Goal: Transaction & Acquisition: Purchase product/service

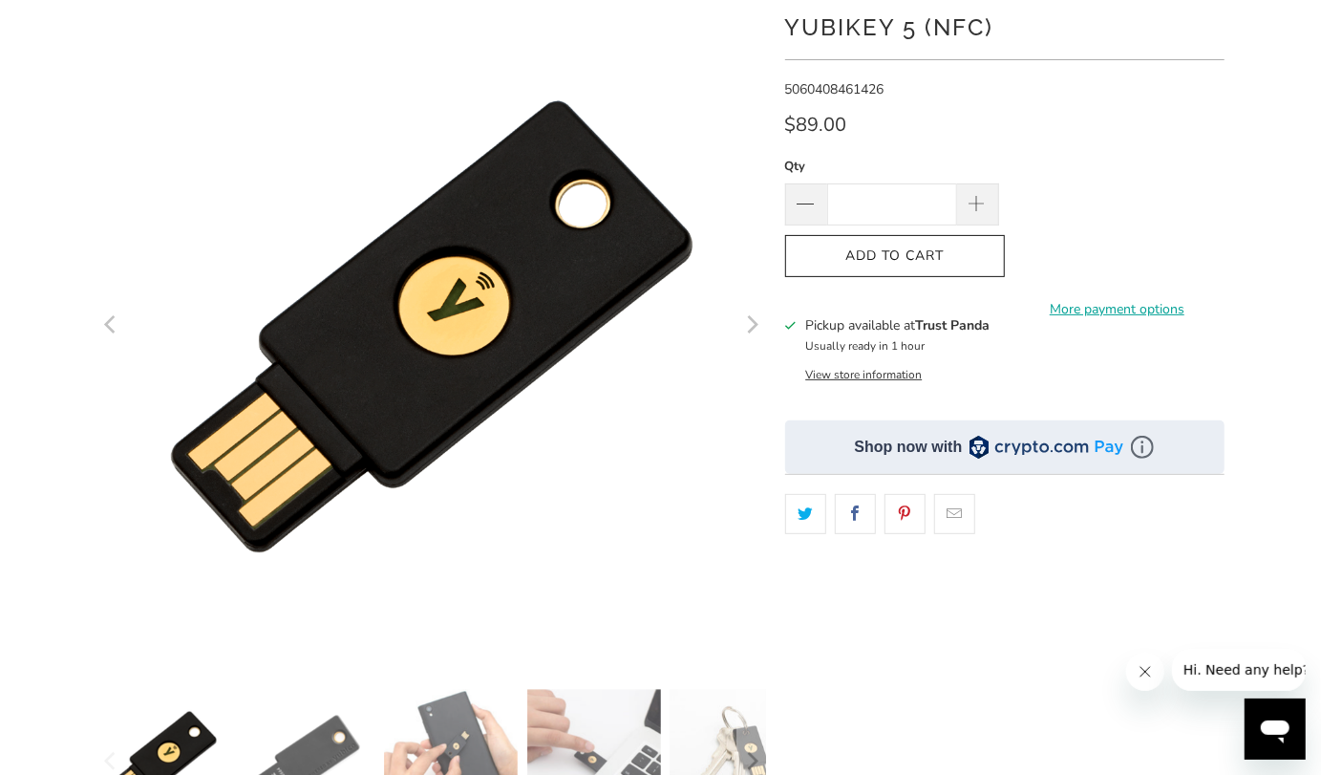
scroll to position [209, 0]
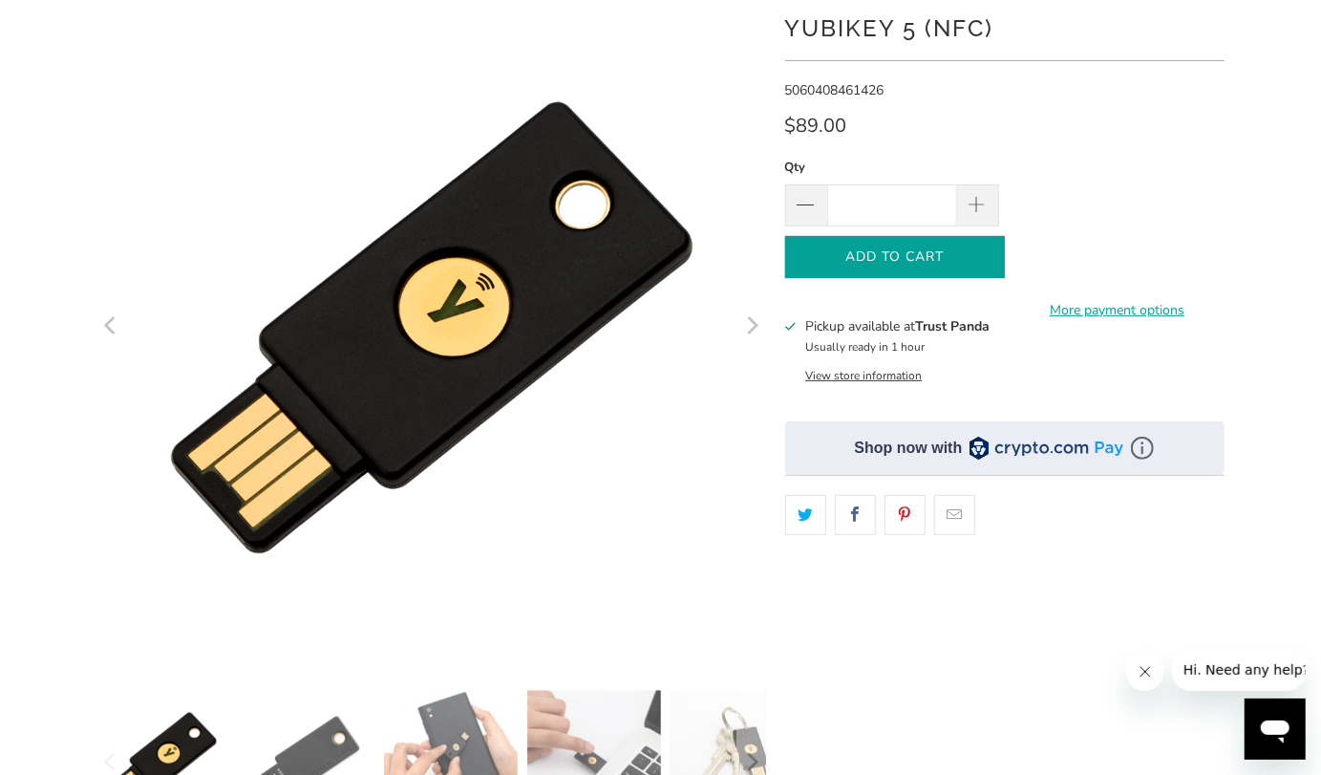
click at [912, 258] on span "Add to Cart" at bounding box center [895, 257] width 180 height 16
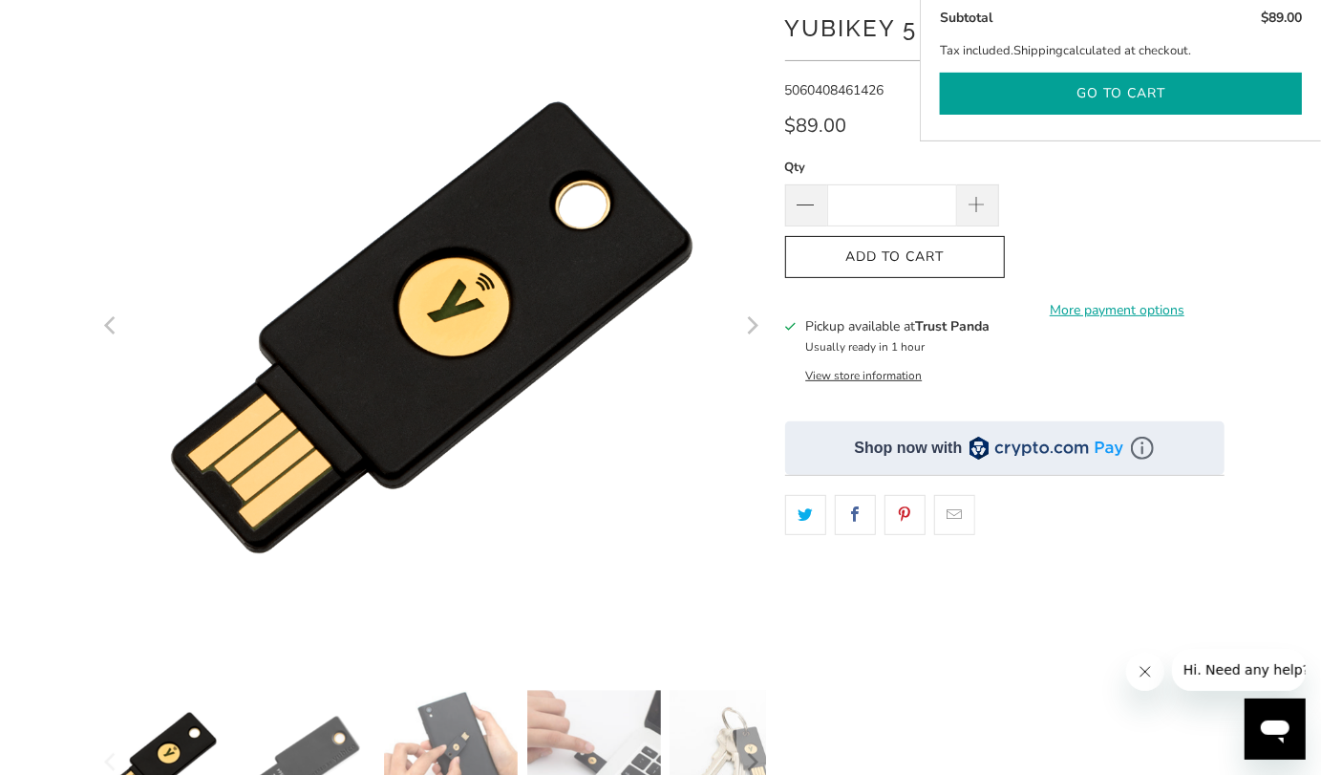
click at [1144, 98] on button "Go to cart" at bounding box center [1121, 94] width 362 height 43
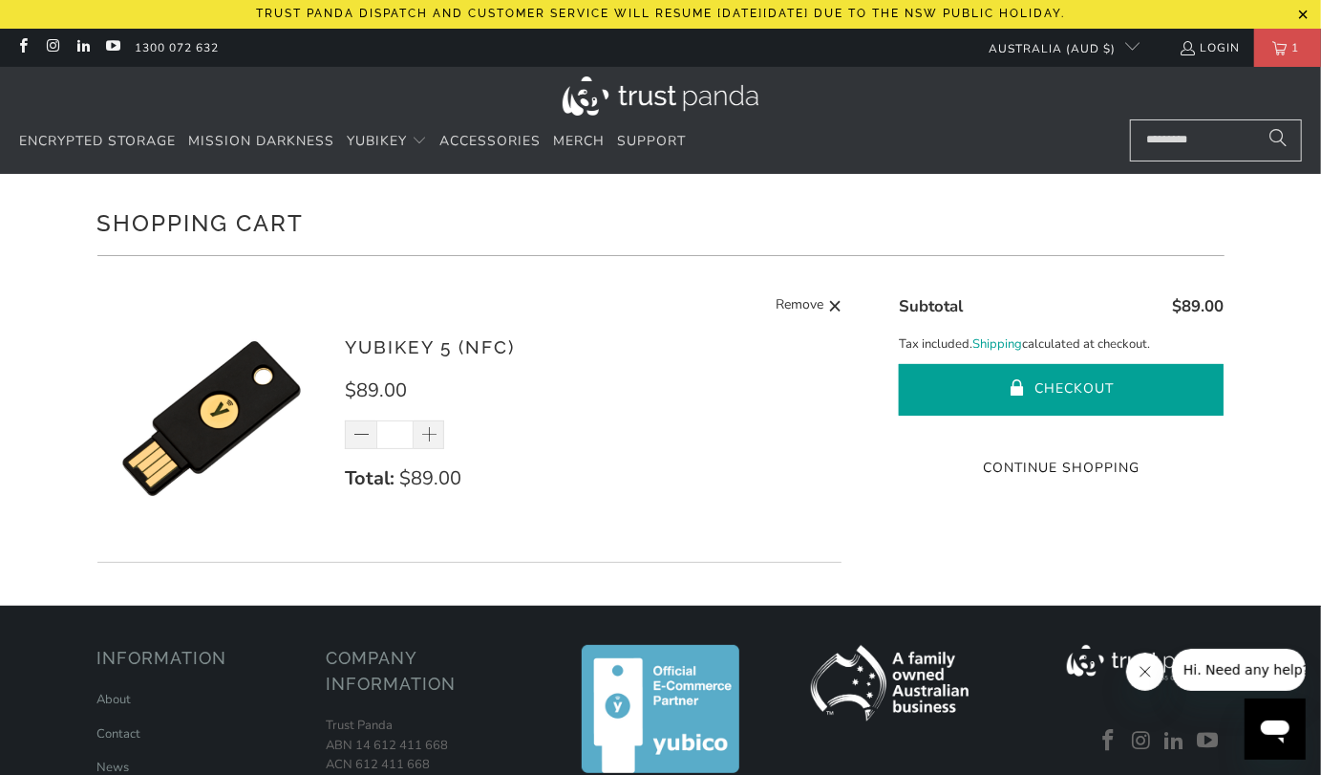
click at [1067, 381] on button "Checkout" at bounding box center [1061, 390] width 325 height 52
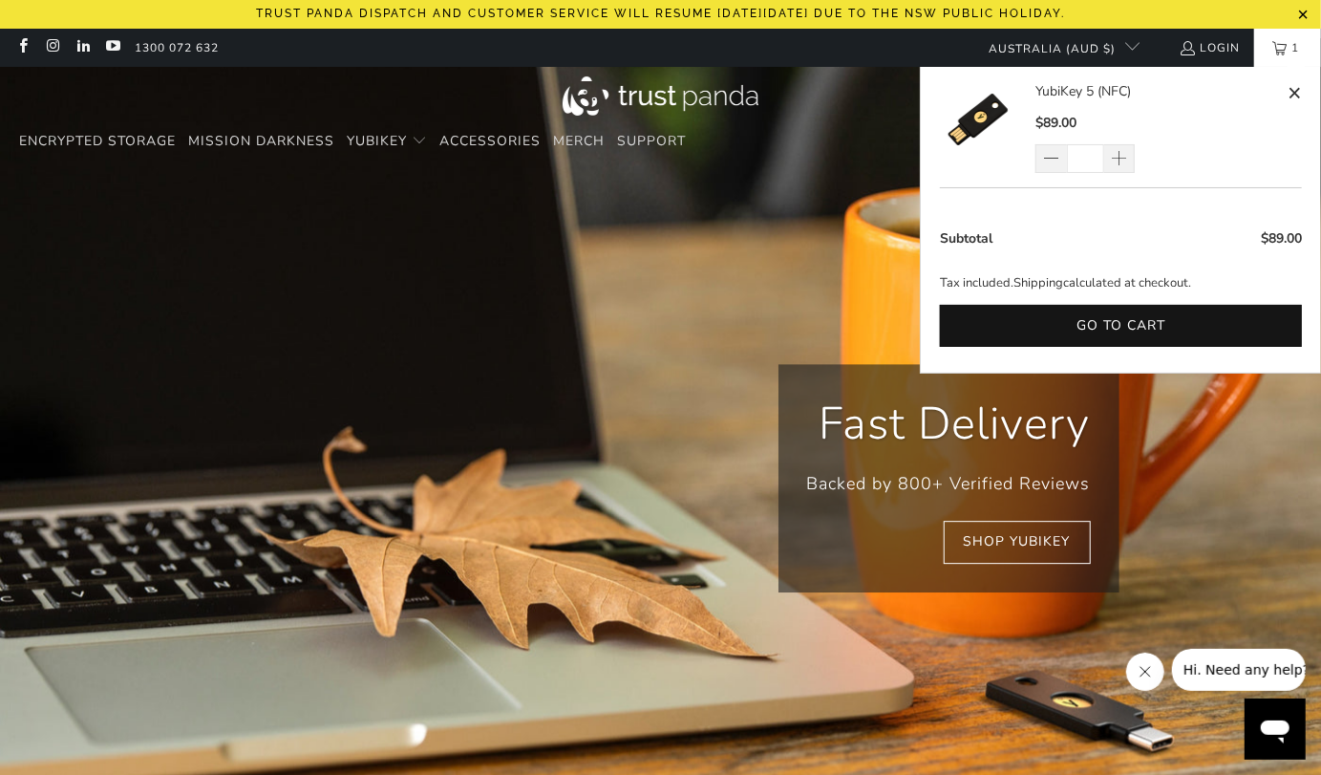
click at [1299, 39] on span "1" at bounding box center [1296, 48] width 17 height 38
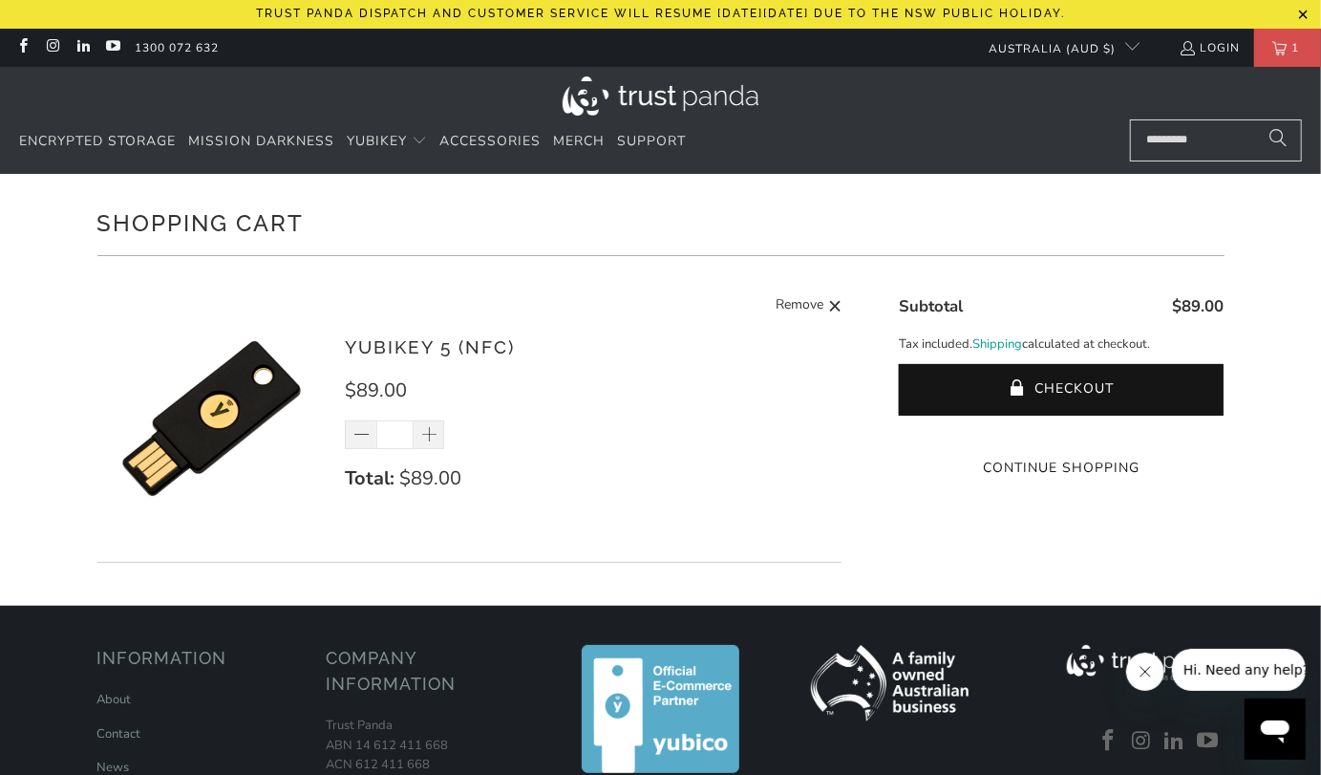
click at [1061, 440] on shopify-google-pay-button at bounding box center [1063, 431] width 4 height 18
